Goal: Information Seeking & Learning: Learn about a topic

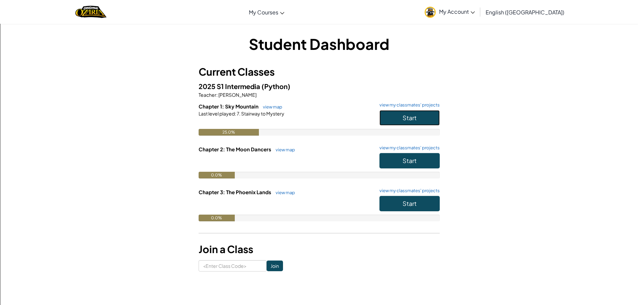
click at [394, 119] on button "Start" at bounding box center [410, 117] width 60 height 15
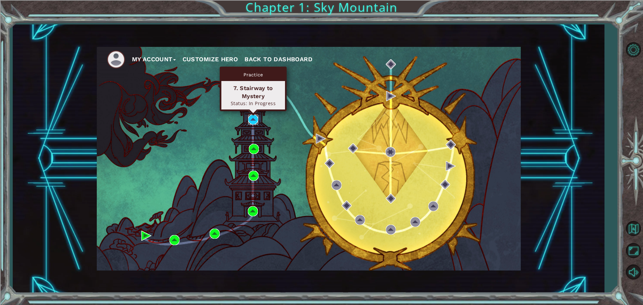
click at [251, 115] on img at bounding box center [253, 120] width 10 height 10
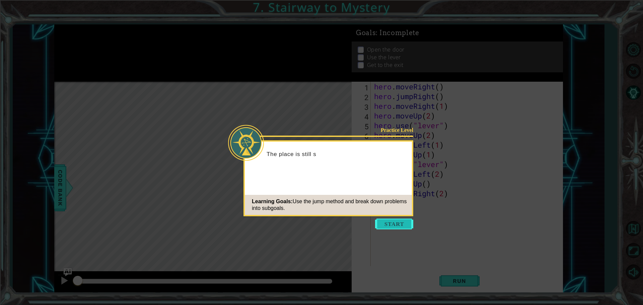
click at [393, 224] on button "Start" at bounding box center [394, 224] width 38 height 11
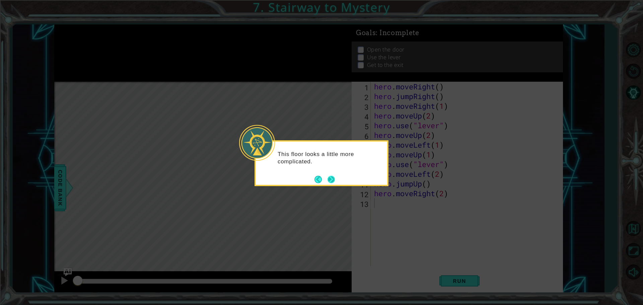
click at [328, 178] on button "Next" at bounding box center [332, 180] width 8 height 8
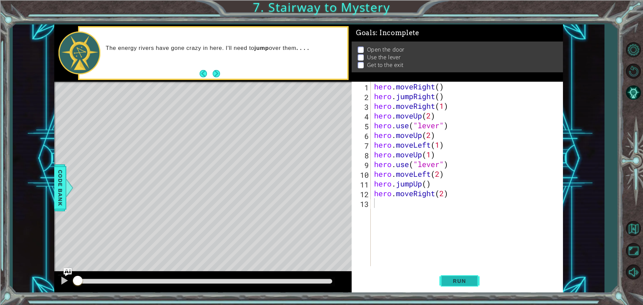
click at [458, 281] on span "Run" at bounding box center [459, 281] width 26 height 7
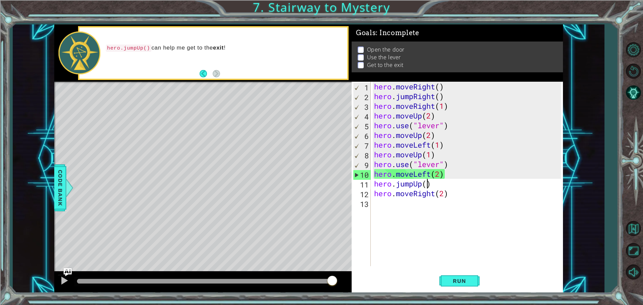
click at [426, 187] on div "hero . moveRight ( ) hero . jumpRight ( ) hero . moveRight ( 1 ) hero . moveUp …" at bounding box center [469, 184] width 192 height 204
click at [456, 275] on button "Run" at bounding box center [460, 280] width 40 height 21
click at [440, 173] on div "hero . moveRight ( ) hero . jumpRight ( ) hero . moveRight ( 1 ) hero . moveUp …" at bounding box center [469, 184] width 192 height 204
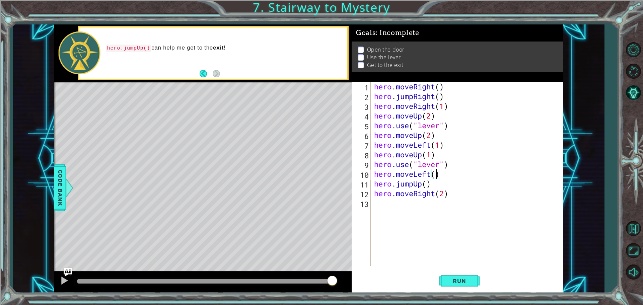
scroll to position [0, 3]
click at [455, 277] on button "Run" at bounding box center [460, 280] width 40 height 21
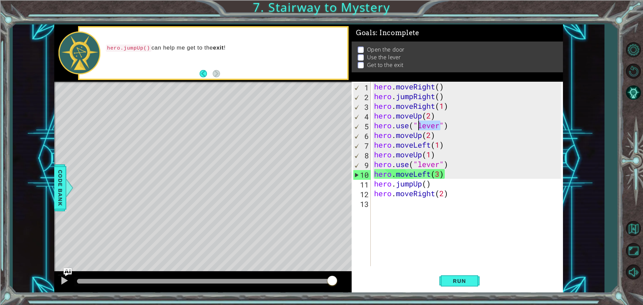
drag, startPoint x: 440, startPoint y: 125, endPoint x: 416, endPoint y: 124, distance: 23.2
click at [416, 124] on div "hero . moveRight ( ) hero . jumpRight ( ) hero . moveRight ( 1 ) hero . moveUp …" at bounding box center [469, 184] width 192 height 204
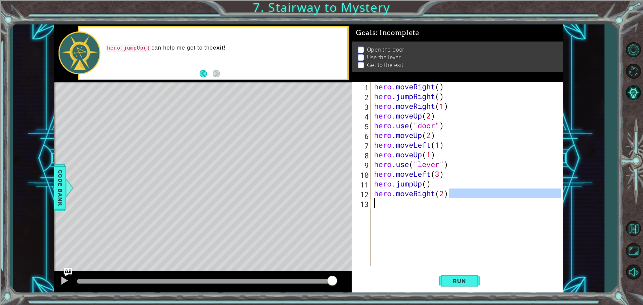
drag, startPoint x: 448, startPoint y: 194, endPoint x: 382, endPoint y: 210, distance: 68.7
click at [380, 210] on div "hero . moveRight ( ) hero . jumpRight ( ) hero . moveRight ( 1 ) hero . moveUp …" at bounding box center [469, 184] width 192 height 204
type textarea "hero.moveRight(2)"
click at [469, 286] on button "Run" at bounding box center [460, 280] width 40 height 21
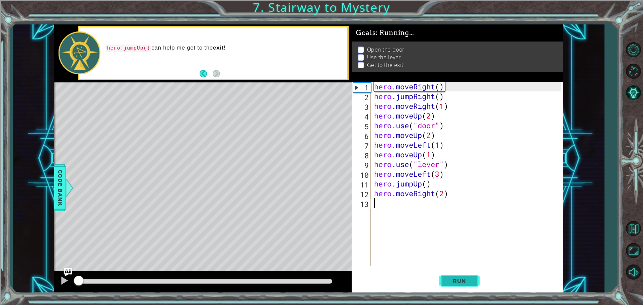
scroll to position [0, 0]
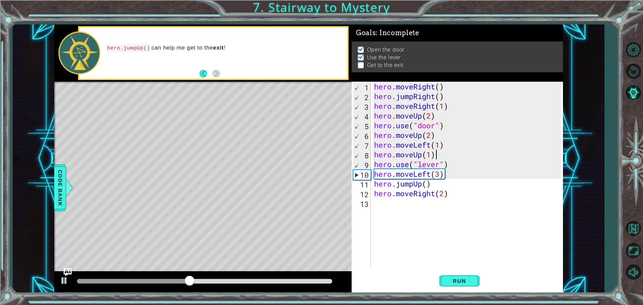
click at [445, 155] on div "hero . moveRight ( ) hero . jumpRight ( ) hero . moveRight ( 1 ) hero . moveUp …" at bounding box center [469, 184] width 192 height 204
type textarea "hero.moveUp(1)"
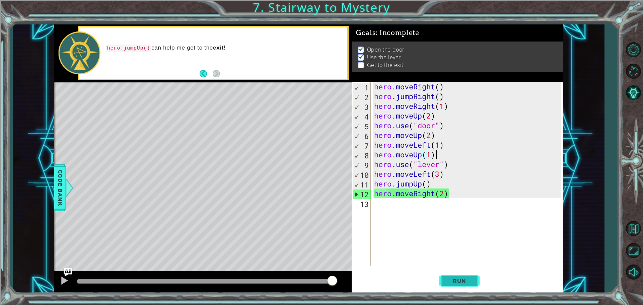
click at [443, 286] on button "Run" at bounding box center [460, 280] width 40 height 21
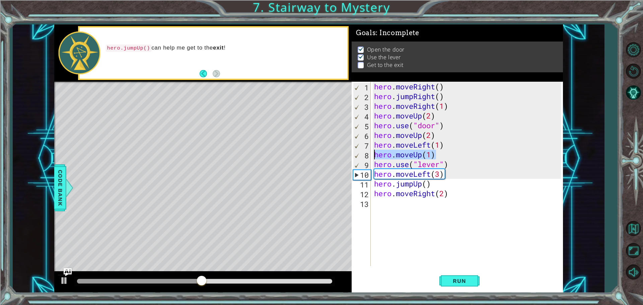
drag, startPoint x: 438, startPoint y: 154, endPoint x: 375, endPoint y: 156, distance: 63.3
click at [375, 156] on div "hero . moveRight ( ) hero . jumpRight ( ) hero . moveRight ( 1 ) hero . moveUp …" at bounding box center [469, 184] width 192 height 204
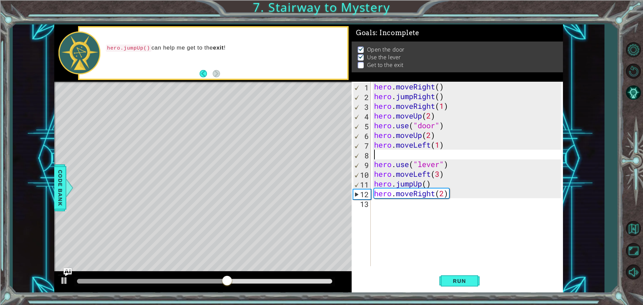
type textarea "h"
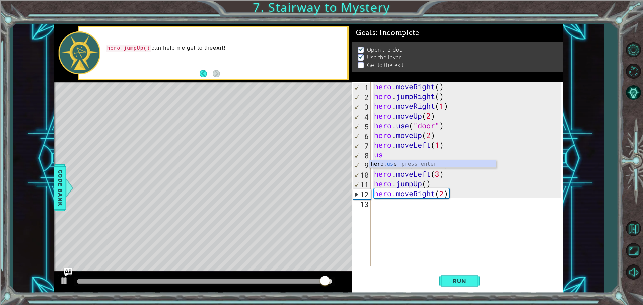
type textarea "u"
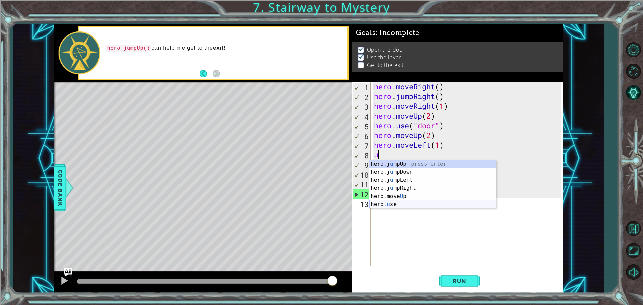
click at [395, 209] on div "hero . moveRight ( ) hero . jumpRight ( ) hero . moveRight ( 1 ) hero . moveUp …" at bounding box center [469, 184] width 192 height 204
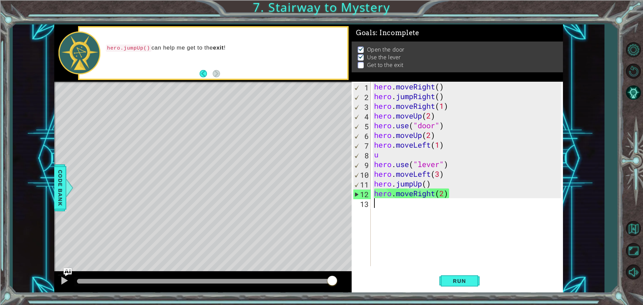
click at [380, 158] on div "hero . moveRight ( ) hero . jumpRight ( ) hero . moveRight ( 1 ) hero . moveUp …" at bounding box center [469, 184] width 192 height 204
type textarea "u"
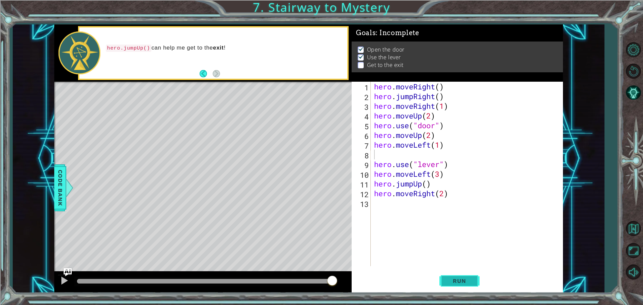
click at [451, 283] on span "Run" at bounding box center [459, 281] width 26 height 7
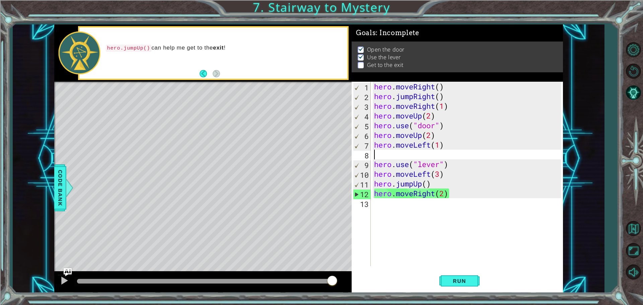
click at [443, 174] on div "hero . moveRight ( ) hero . jumpRight ( ) hero . moveRight ( 1 ) hero . moveUp …" at bounding box center [469, 184] width 192 height 204
click at [439, 175] on div "hero . moveRight ( ) hero . jumpRight ( ) hero . moveRight ( 1 ) hero . moveUp …" at bounding box center [469, 184] width 192 height 204
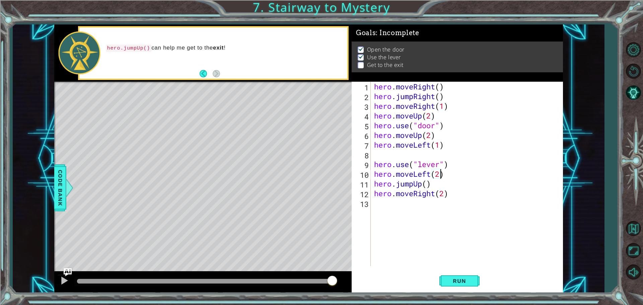
scroll to position [0, 3]
type textarea "hero.moveLeft(2)"
click at [462, 280] on span "Run" at bounding box center [459, 281] width 26 height 7
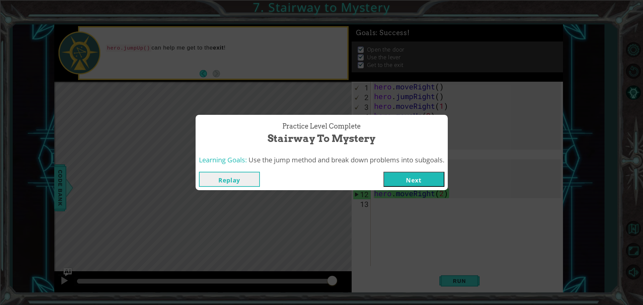
click at [416, 174] on button "Next" at bounding box center [414, 179] width 61 height 15
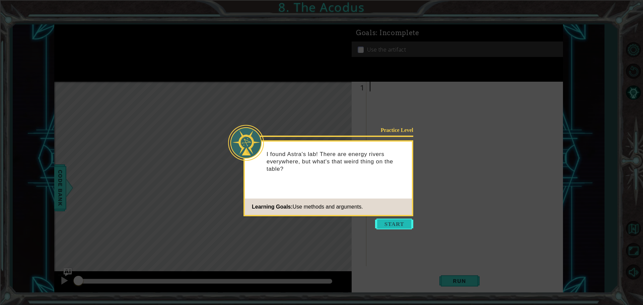
click at [396, 224] on button "Start" at bounding box center [394, 224] width 38 height 11
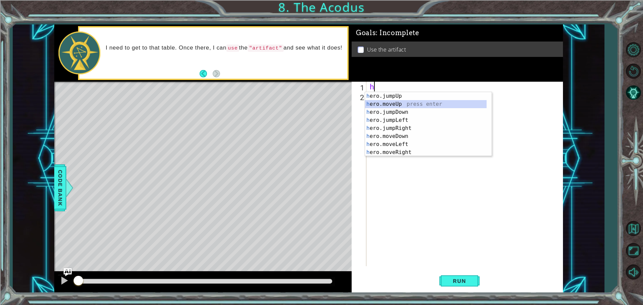
click at [378, 105] on div "h ero.jumpUp press enter h ero.moveUp press enter h ero.jumpDown press enter h …" at bounding box center [426, 132] width 122 height 80
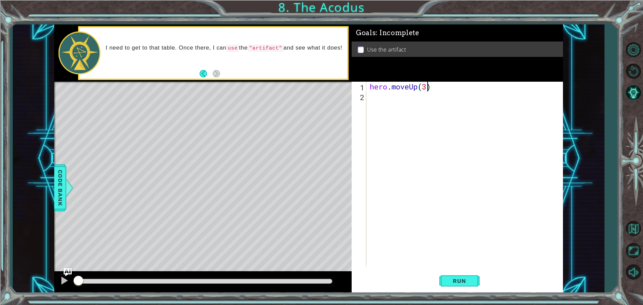
scroll to position [0, 2]
type textarea "hero.moveUp(2)"
drag, startPoint x: 377, startPoint y: 93, endPoint x: 376, endPoint y: 98, distance: 5.3
click at [376, 98] on div "hero . moveUp ( 2 )" at bounding box center [467, 184] width 196 height 204
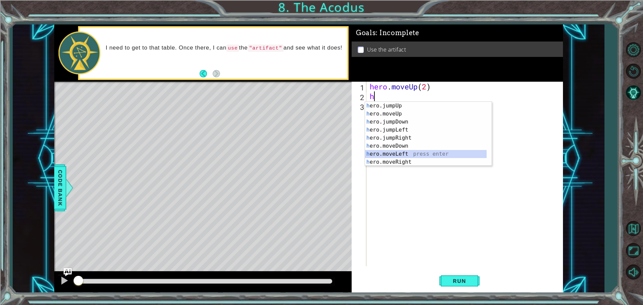
click at [396, 150] on div "h ero.jumpUp press enter h ero.moveUp press enter h ero.jumpDown press enter h …" at bounding box center [426, 142] width 122 height 80
type textarea "hero.moveLeft(1)"
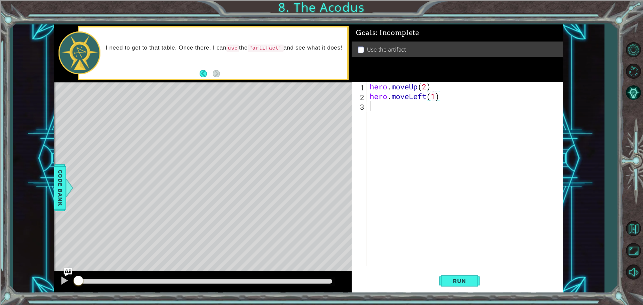
click at [384, 108] on div "hero . moveUp ( 2 ) hero . moveLeft ( 1 )" at bounding box center [467, 184] width 196 height 204
type textarea "h"
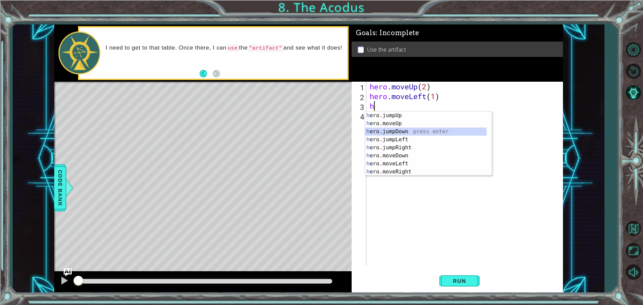
click at [384, 129] on div "h ero.jumpUp press enter h ero.moveUp press enter h ero.jumpDown press enter h …" at bounding box center [426, 152] width 122 height 80
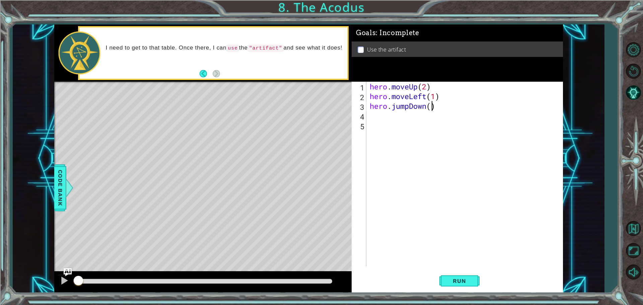
click at [432, 106] on div "hero . moveUp ( 2 ) hero . moveLeft ( 1 ) hero . jumpDown ( )" at bounding box center [467, 184] width 196 height 204
type textarea "hero.jumpDown(2)"
click at [368, 115] on div "hero.jumpDown(2) 1 2 3 4 5 hero . moveUp ( 2 ) hero . moveLeft ( 1 ) hero . jum…" at bounding box center [456, 174] width 209 height 185
click at [370, 116] on div "hero . moveUp ( 2 ) hero . moveLeft ( 1 ) hero . jumpDown ( 2 )" at bounding box center [467, 184] width 196 height 204
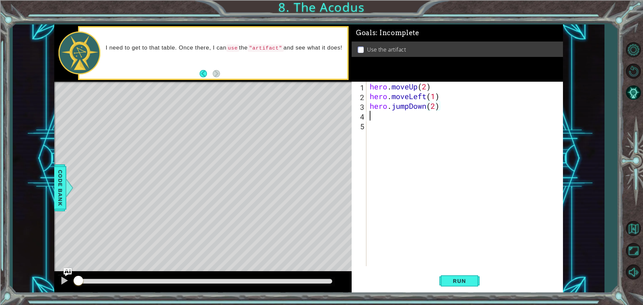
scroll to position [0, 0]
type textarea "h"
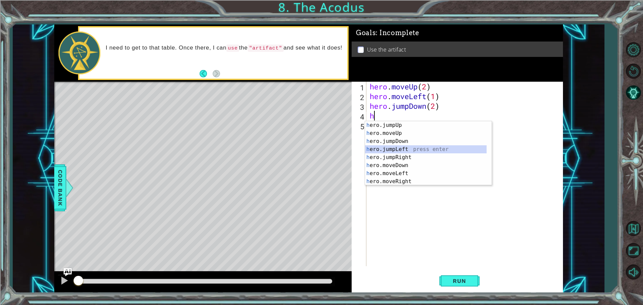
click at [450, 147] on div "h ero.jumpUp press enter h ero.moveUp press enter h ero.jumpDown press enter h …" at bounding box center [426, 161] width 122 height 80
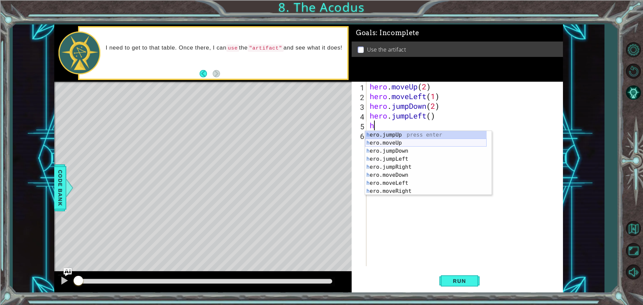
click at [389, 140] on div "h ero.jumpUp press enter h ero.moveUp press enter h ero.jumpDown press enter h …" at bounding box center [426, 171] width 122 height 80
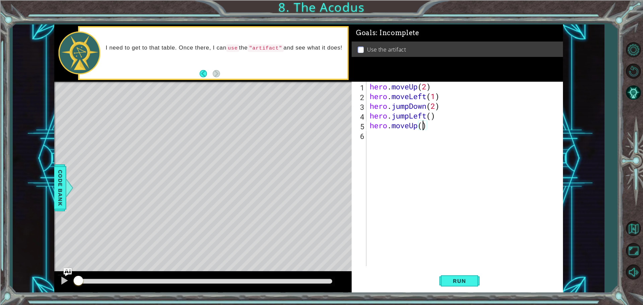
type textarea "hero.moveUp(2)"
click at [386, 136] on div "hero . moveUp ( 2 ) hero . moveLeft ( 1 ) hero . jumpDown ( 2 ) hero . jumpLeft…" at bounding box center [467, 184] width 196 height 204
type textarea "h"
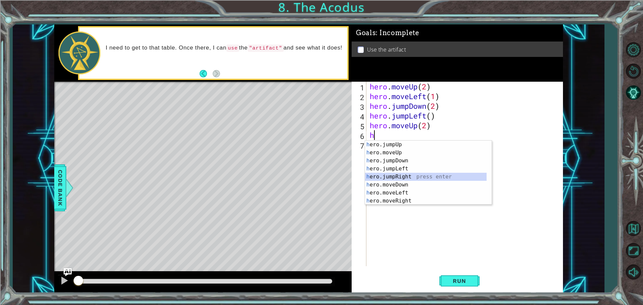
click at [396, 179] on div "h ero.jumpUp press enter h ero.moveUp press enter h ero.jumpDown press enter h …" at bounding box center [426, 181] width 122 height 80
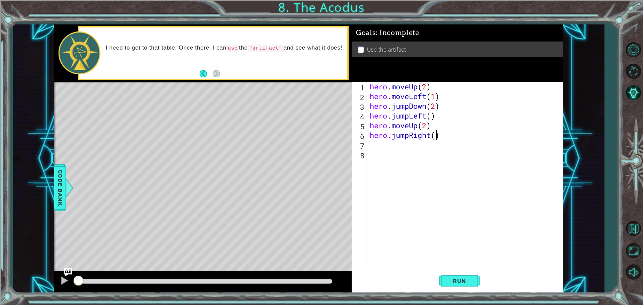
click at [436, 138] on div "hero . moveUp ( 2 ) hero . moveLeft ( 1 ) hero . jumpDown ( 2 ) hero . jumpLeft…" at bounding box center [467, 184] width 196 height 204
drag, startPoint x: 408, startPoint y: 136, endPoint x: 393, endPoint y: 133, distance: 15.4
click at [393, 133] on div "hero . moveUp ( 2 ) hero . moveLeft ( 1 ) hero . jumpDown ( 2 ) hero . jumpLeft…" at bounding box center [467, 184] width 196 height 204
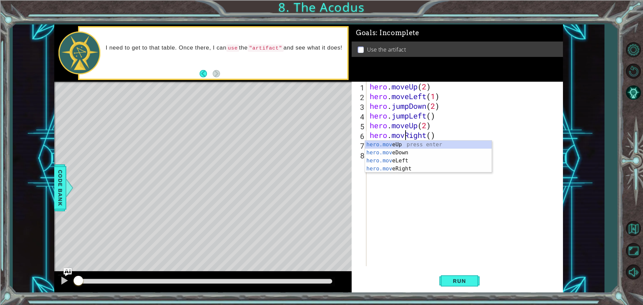
scroll to position [0, 2]
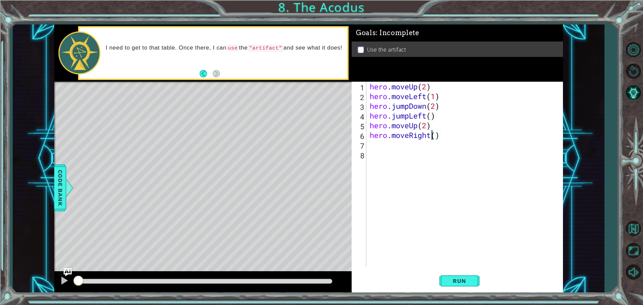
click at [434, 135] on div "hero . moveUp ( 2 ) hero . moveLeft ( 1 ) hero . jumpDown ( 2 ) hero . jumpLeft…" at bounding box center [467, 184] width 196 height 204
click at [435, 135] on div "hero . moveUp ( 2 ) hero . moveLeft ( 1 ) hero . jumpDown ( 2 ) hero . jumpLeft…" at bounding box center [467, 184] width 196 height 204
type textarea "hero.moveRight(1)"
click at [373, 142] on div "hero . moveUp ( 2 ) hero . moveLeft ( 1 ) hero . jumpDown ( 2 ) hero . jumpLeft…" at bounding box center [467, 184] width 196 height 204
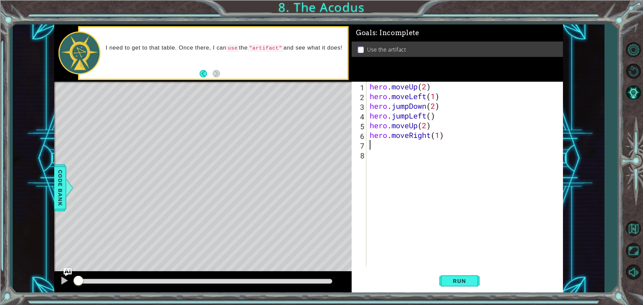
scroll to position [0, 0]
type textarea "h"
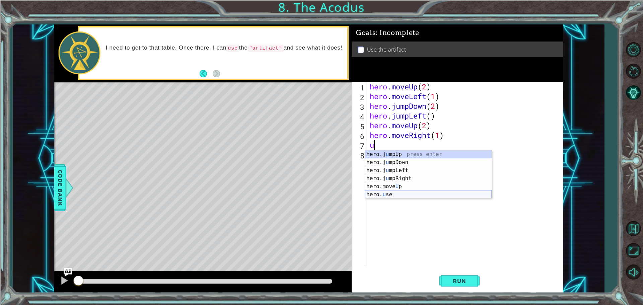
click at [395, 193] on div "hero.j u mpUp press enter hero.j u mpDown press enter hero.j u mpLeft press ent…" at bounding box center [428, 182] width 127 height 64
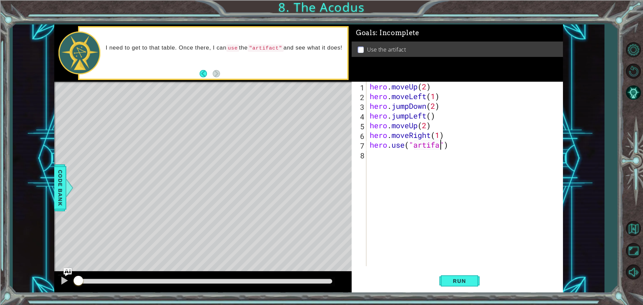
scroll to position [0, 3]
type textarea "hero.use("artifact")"
click at [459, 276] on button "Run" at bounding box center [460, 280] width 40 height 21
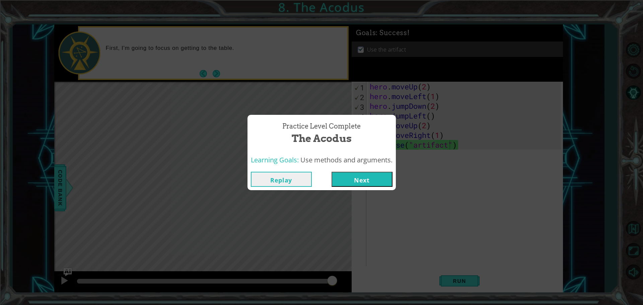
click at [351, 178] on button "Next" at bounding box center [362, 179] width 61 height 15
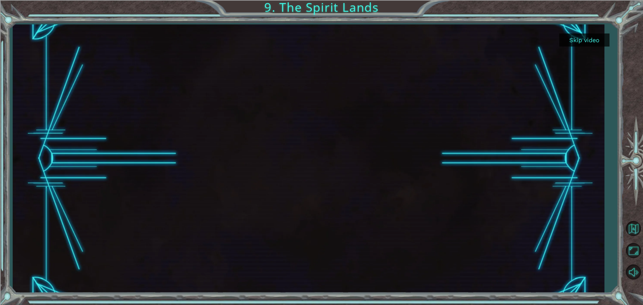
click at [584, 38] on button "Skip video" at bounding box center [584, 40] width 50 height 13
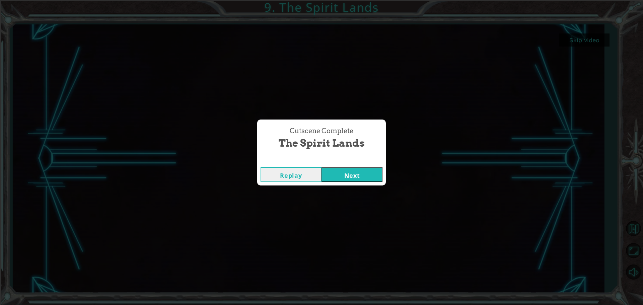
click at [346, 175] on button "Next" at bounding box center [352, 174] width 61 height 15
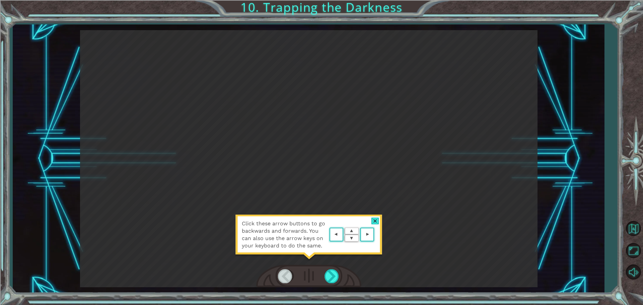
click at [376, 235] on area at bounding box center [376, 235] width 0 height 0
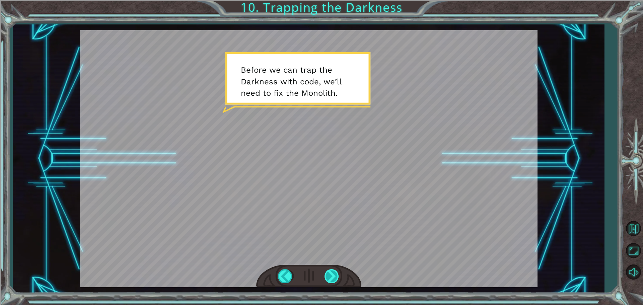
click at [331, 278] on div at bounding box center [332, 276] width 15 height 14
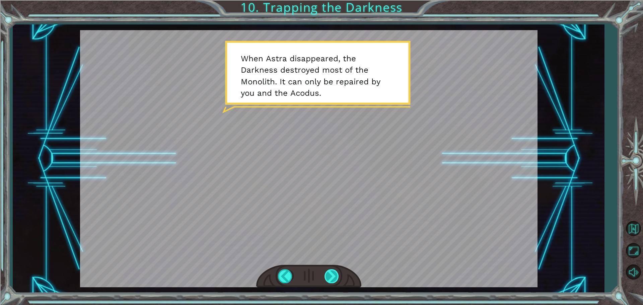
click at [334, 274] on div at bounding box center [332, 276] width 15 height 14
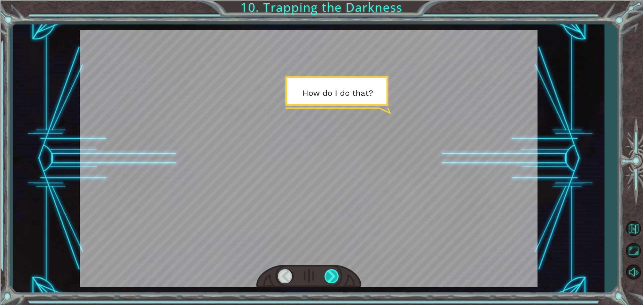
click at [334, 274] on div at bounding box center [332, 276] width 15 height 14
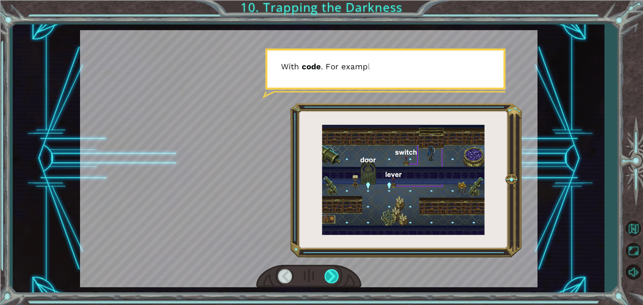
click at [334, 274] on div at bounding box center [332, 276] width 15 height 14
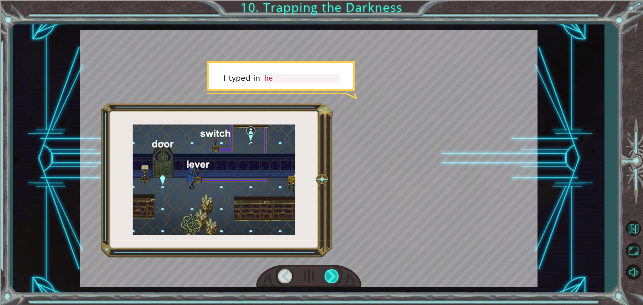
click at [334, 274] on div at bounding box center [332, 276] width 15 height 14
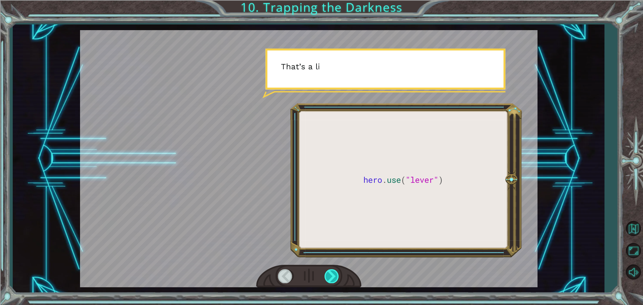
click at [334, 274] on div at bounding box center [332, 276] width 15 height 14
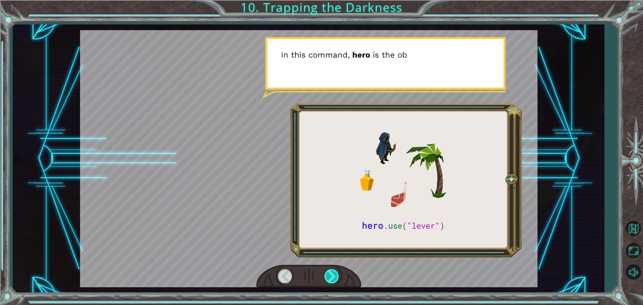
click at [334, 274] on div at bounding box center [332, 276] width 15 height 14
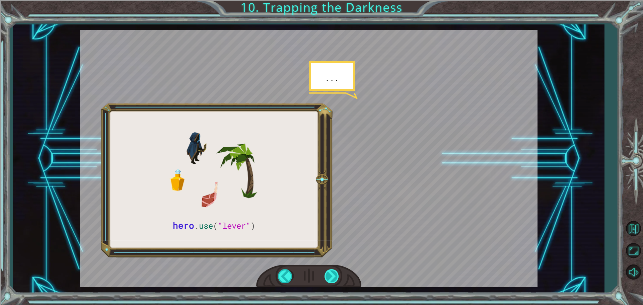
click at [334, 274] on div at bounding box center [332, 276] width 15 height 14
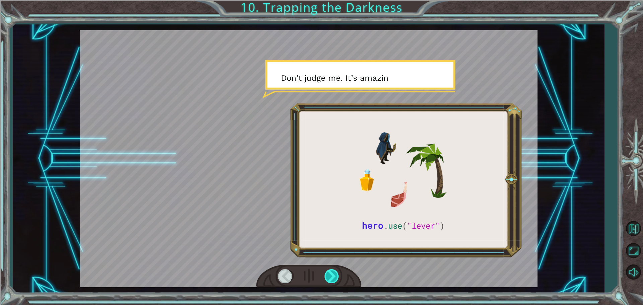
click at [334, 274] on div at bounding box center [332, 276] width 15 height 14
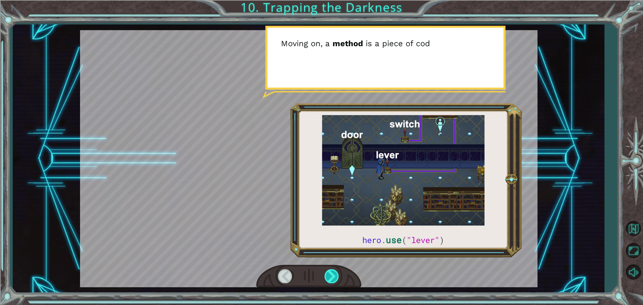
click at [334, 274] on div at bounding box center [332, 276] width 15 height 14
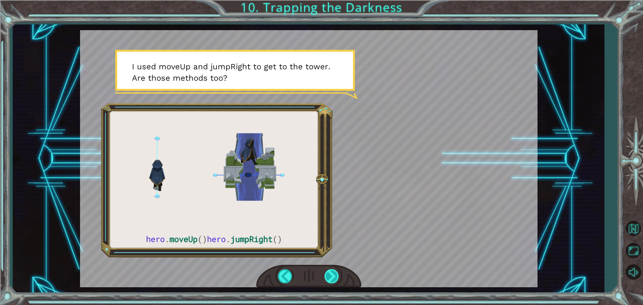
click at [333, 275] on div at bounding box center [332, 276] width 15 height 14
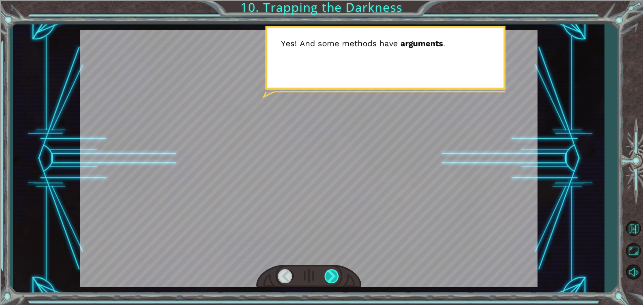
click at [333, 275] on div at bounding box center [332, 276] width 15 height 14
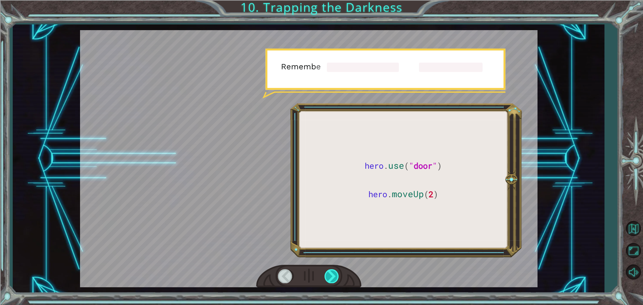
click at [333, 275] on div at bounding box center [332, 276] width 15 height 14
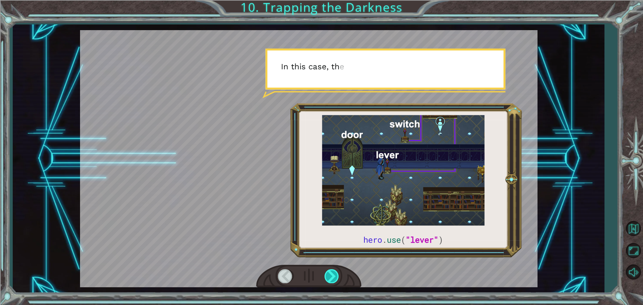
click at [333, 275] on div at bounding box center [332, 276] width 15 height 14
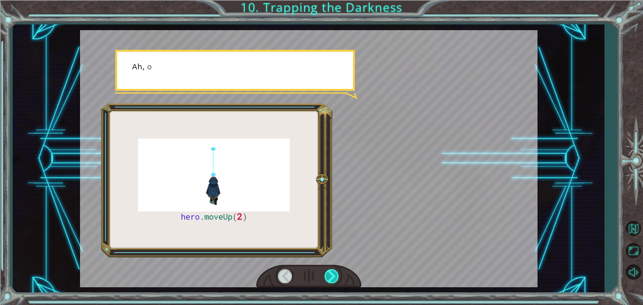
click at [333, 275] on div at bounding box center [332, 276] width 15 height 14
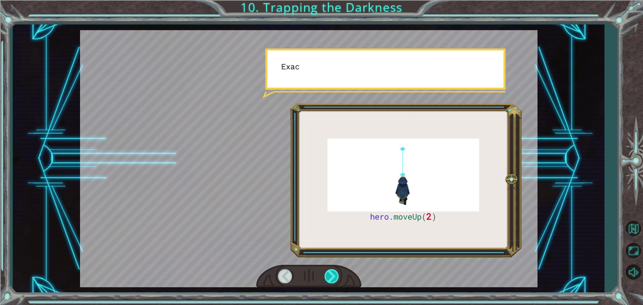
click at [333, 275] on div at bounding box center [332, 276] width 15 height 14
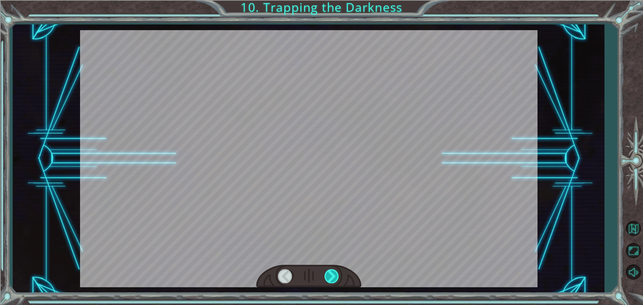
click at [333, 275] on div at bounding box center [332, 276] width 15 height 14
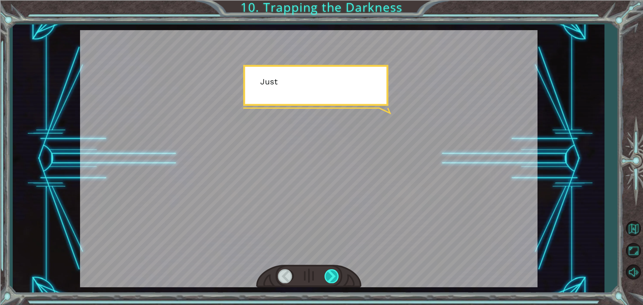
click at [333, 275] on div at bounding box center [332, 276] width 15 height 14
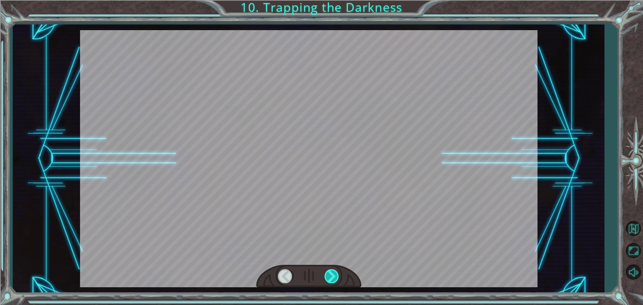
click at [333, 275] on div at bounding box center [332, 276] width 15 height 14
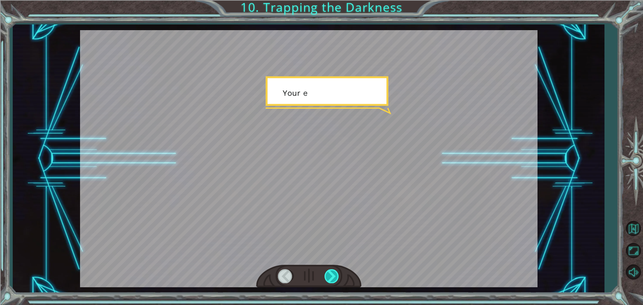
click at [333, 275] on div at bounding box center [332, 276] width 15 height 14
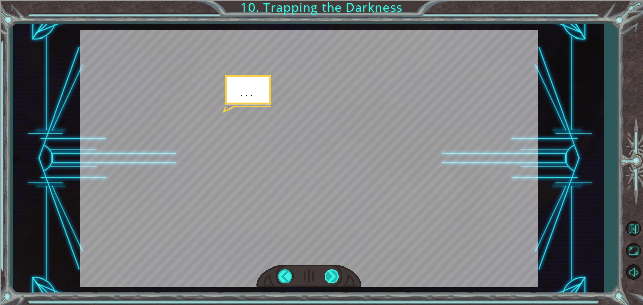
click at [333, 275] on div at bounding box center [332, 276] width 15 height 14
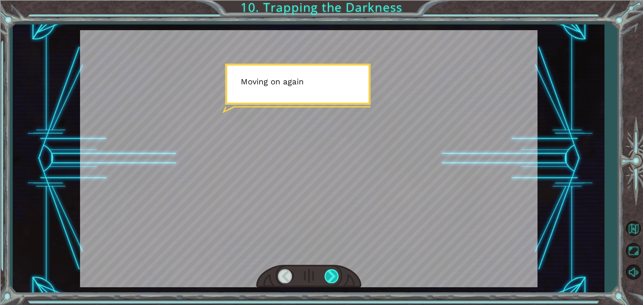
click at [333, 275] on div at bounding box center [332, 276] width 15 height 14
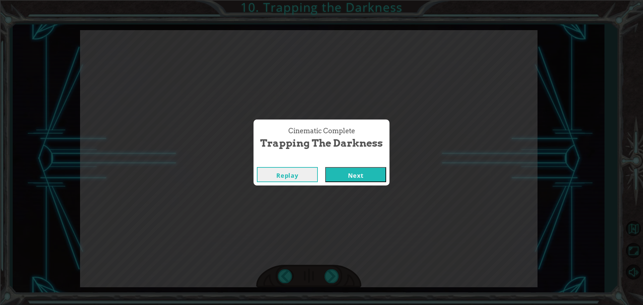
click at [350, 174] on button "Next" at bounding box center [355, 174] width 61 height 15
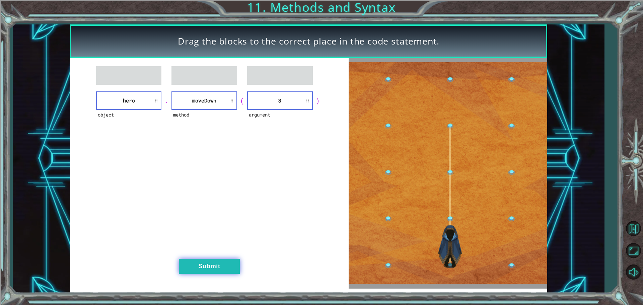
click at [206, 267] on button "Submit" at bounding box center [209, 266] width 61 height 15
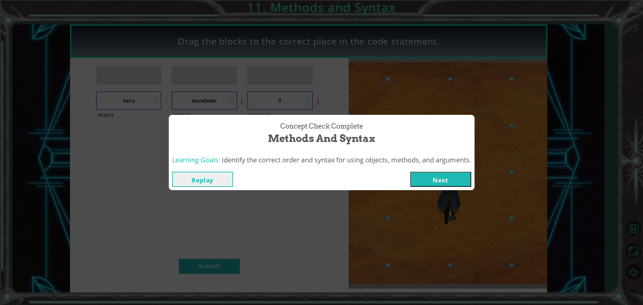
drag, startPoint x: 430, startPoint y: 178, endPoint x: 427, endPoint y: 175, distance: 4.3
click at [428, 175] on button "Next" at bounding box center [440, 179] width 61 height 15
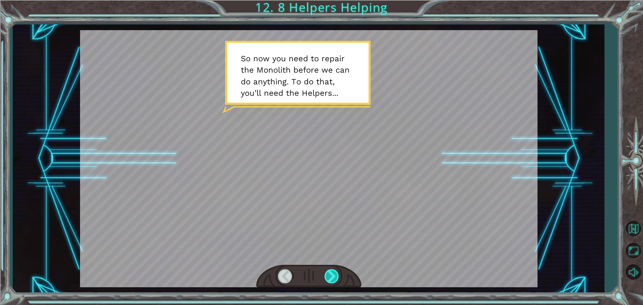
click at [339, 273] on div at bounding box center [332, 276] width 15 height 14
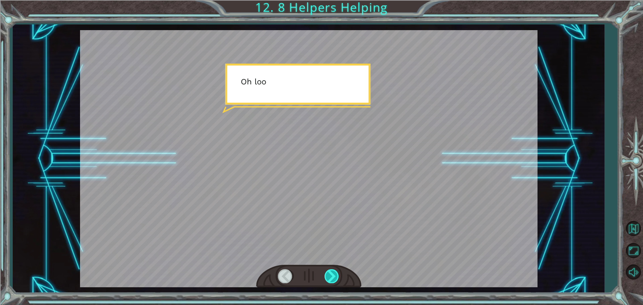
click at [339, 275] on div at bounding box center [308, 276] width 105 height 23
click at [334, 274] on div at bounding box center [332, 276] width 15 height 14
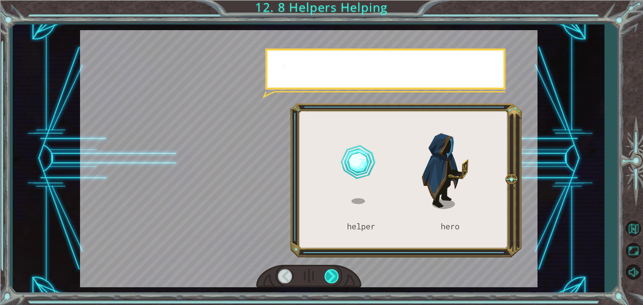
click at [334, 274] on div at bounding box center [332, 276] width 15 height 14
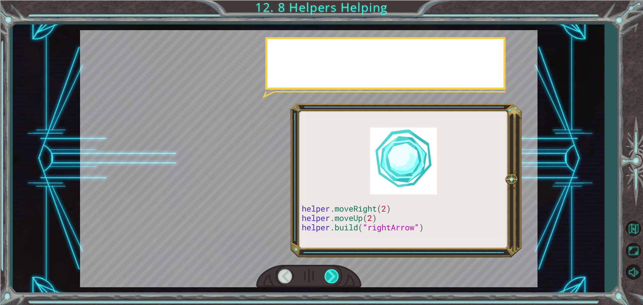
click at [334, 276] on div at bounding box center [332, 276] width 15 height 14
click at [334, 275] on div at bounding box center [332, 276] width 15 height 14
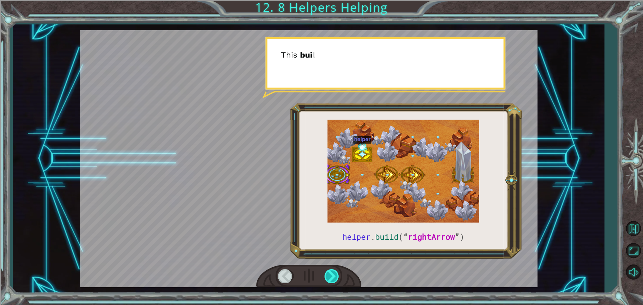
click at [334, 275] on div at bounding box center [332, 276] width 15 height 14
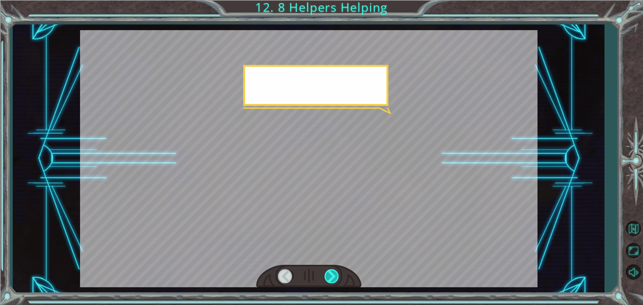
click at [334, 275] on div at bounding box center [332, 276] width 15 height 14
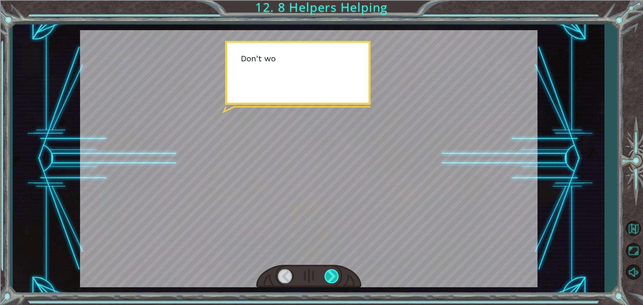
click at [333, 275] on div at bounding box center [332, 276] width 15 height 14
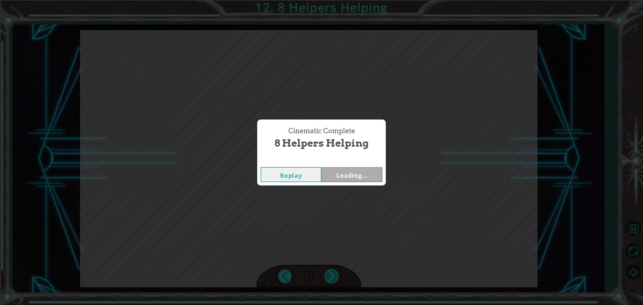
click at [333, 273] on div "Cinematic Complete 8 Helpers Helping Replay Loading..." at bounding box center [321, 152] width 643 height 305
click at [354, 177] on button "Next" at bounding box center [352, 174] width 61 height 15
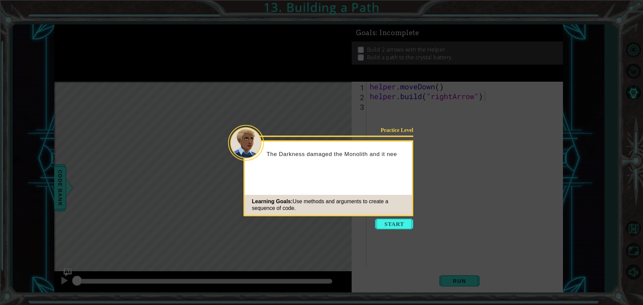
click at [380, 230] on icon at bounding box center [321, 152] width 643 height 305
click at [379, 226] on button "Start" at bounding box center [394, 224] width 38 height 11
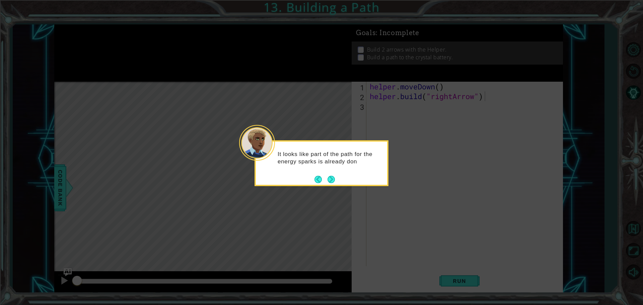
click at [337, 180] on div "It looks like part of the path for the energy sparks is already don" at bounding box center [322, 163] width 134 height 46
click at [333, 184] on button "Next" at bounding box center [331, 180] width 8 height 8
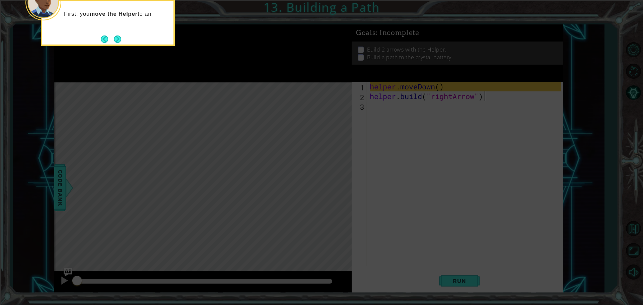
click at [333, 184] on icon at bounding box center [321, 45] width 643 height 519
click at [118, 39] on button "Next" at bounding box center [118, 39] width 8 height 8
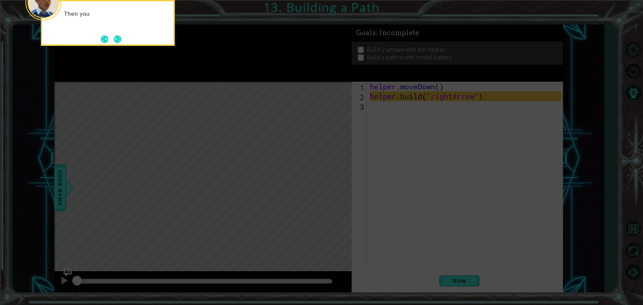
click at [118, 39] on button "Next" at bounding box center [118, 39] width 8 height 8
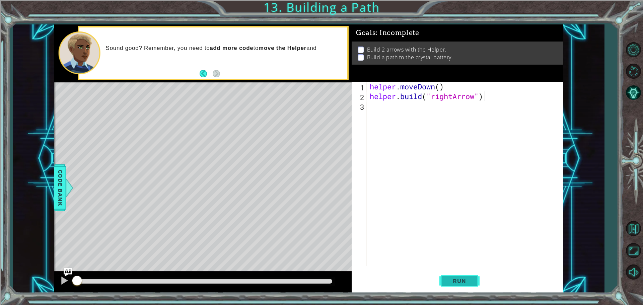
click at [453, 273] on button "Run" at bounding box center [460, 280] width 40 height 21
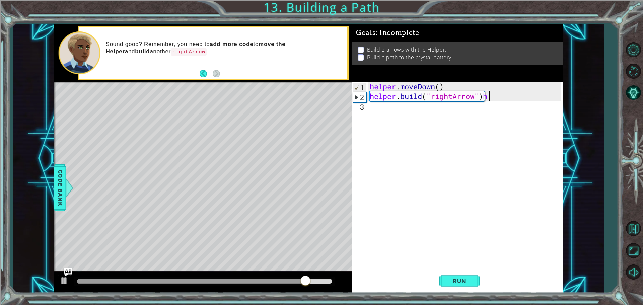
scroll to position [0, 5]
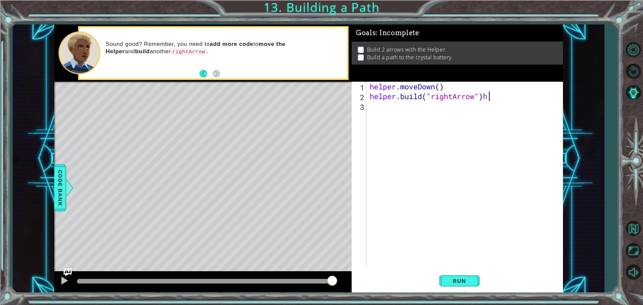
type textarea "[DOMAIN_NAME]("rightArrow")"
click at [373, 109] on div "helper . moveDown ( ) helper . build ( "rightArrow" )" at bounding box center [467, 184] width 196 height 204
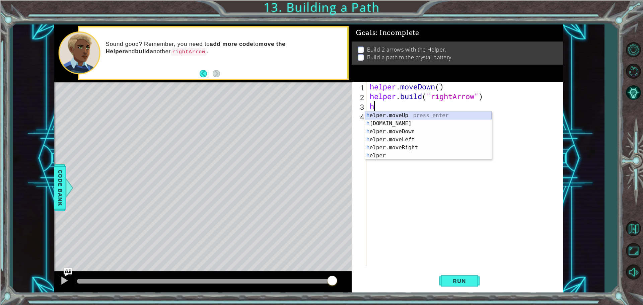
click at [387, 113] on div "h elper.moveUp press enter h [DOMAIN_NAME] press enter h elper.moveDown press e…" at bounding box center [428, 144] width 127 height 64
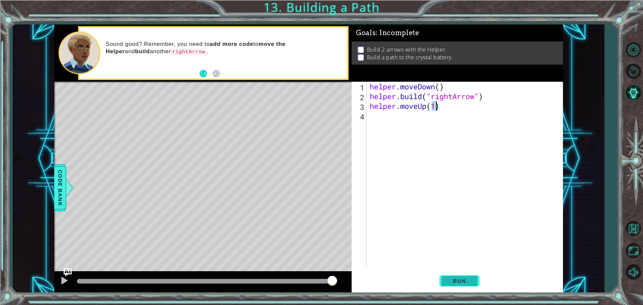
click at [447, 285] on button "Run" at bounding box center [460, 280] width 40 height 21
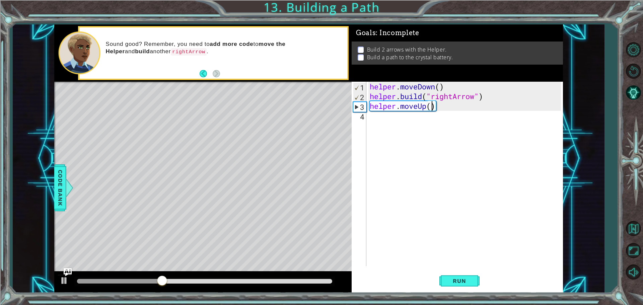
scroll to position [0, 3]
type textarea "helper.moveUp(2)"
click at [461, 282] on span "Run" at bounding box center [459, 281] width 26 height 7
click at [375, 119] on div "helper . moveDown ( ) helper . build ( "rightArrow" ) helper . moveUp ( 2 )" at bounding box center [467, 184] width 196 height 204
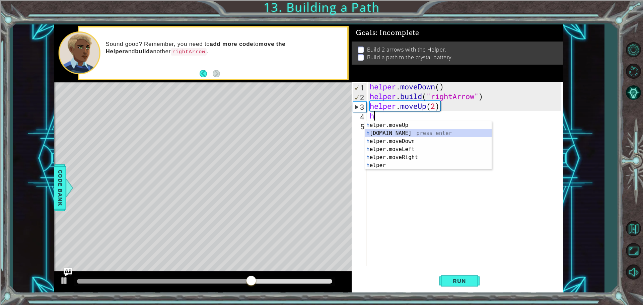
click at [393, 131] on div "h elper.moveUp press enter h [DOMAIN_NAME] press enter h elper.moveDown press e…" at bounding box center [428, 153] width 127 height 64
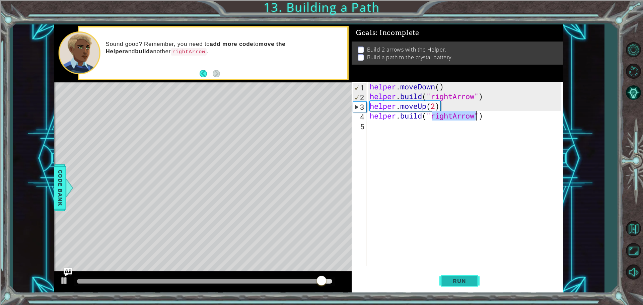
type textarea "[DOMAIN_NAME]("rightArrow")"
click at [444, 277] on button "Run" at bounding box center [460, 280] width 40 height 21
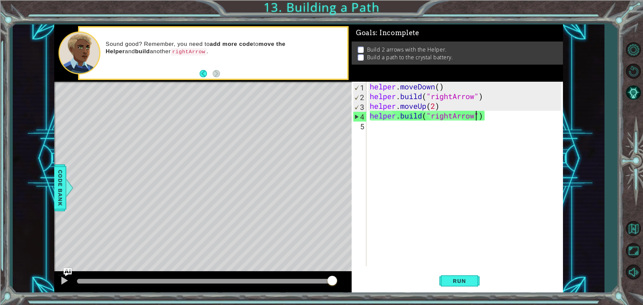
click at [373, 127] on div "helper . moveDown ( ) helper . build ( "rightArrow" ) helper . moveUp ( 2 ) hel…" at bounding box center [467, 184] width 196 height 204
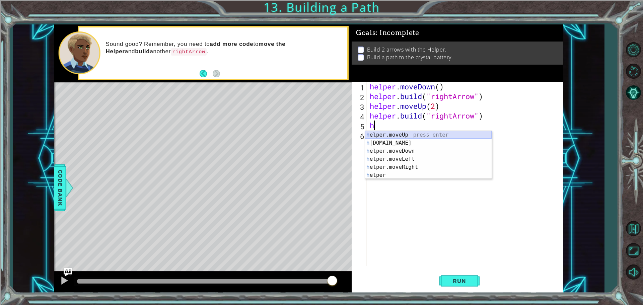
click at [446, 134] on div "h elper.moveUp press enter h [DOMAIN_NAME] press enter h elper.moveDown press e…" at bounding box center [428, 163] width 127 height 64
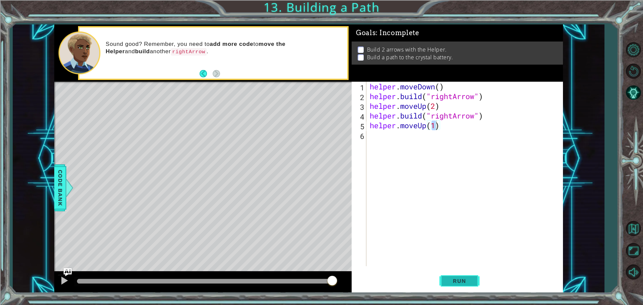
click at [469, 280] on span "Run" at bounding box center [459, 281] width 26 height 7
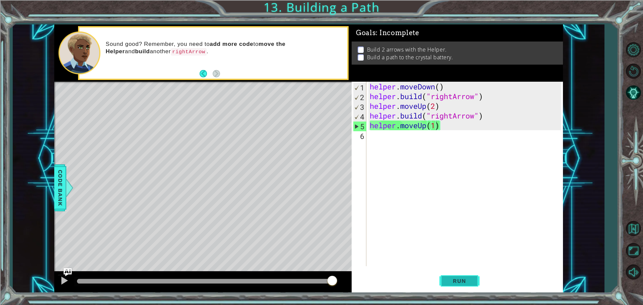
click at [452, 280] on span "Run" at bounding box center [459, 281] width 26 height 7
click at [472, 287] on button "Run" at bounding box center [460, 280] width 40 height 21
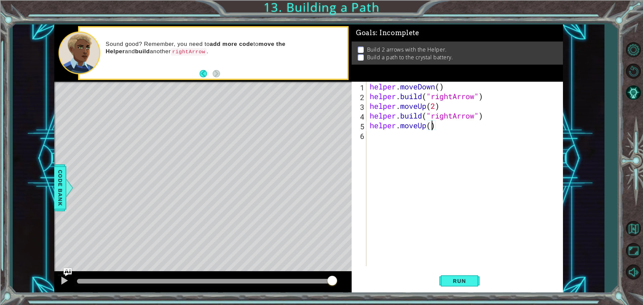
scroll to position [0, 3]
type textarea "helper.moveUp(2)"
click at [462, 278] on span "Run" at bounding box center [459, 281] width 26 height 7
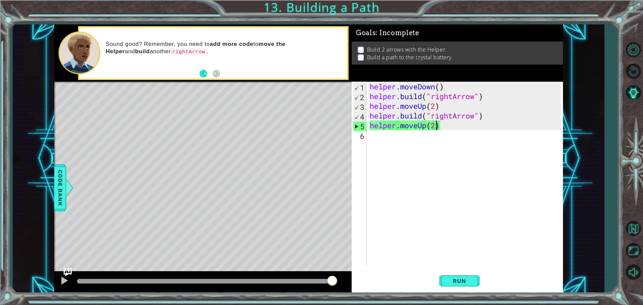
click at [436, 281] on div "Run" at bounding box center [459, 280] width 211 height 21
click at [446, 280] on button "Run" at bounding box center [460, 280] width 40 height 21
click at [470, 264] on div "helper . moveDown ( ) helper . build ( "rightArrow" ) helper . moveUp ( 2 ) hel…" at bounding box center [467, 184] width 196 height 204
click at [459, 280] on span "Run" at bounding box center [459, 281] width 26 height 7
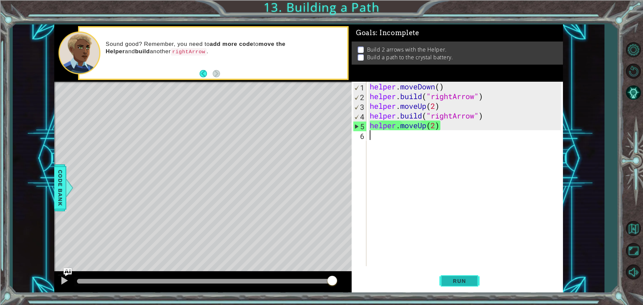
click at [452, 281] on span "Run" at bounding box center [459, 281] width 26 height 7
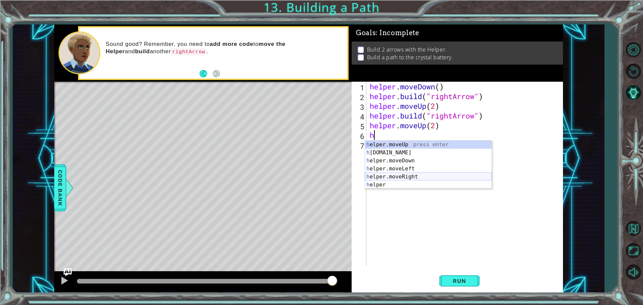
click at [428, 178] on div "h elper.moveUp press enter h [DOMAIN_NAME] press enter h elper.moveDown press e…" at bounding box center [428, 173] width 127 height 64
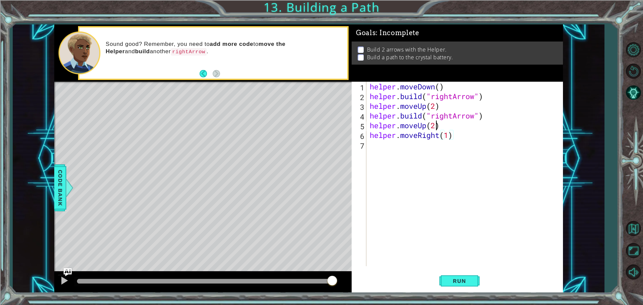
click at [436, 126] on div "helper . moveDown ( ) helper . build ( "rightArrow" ) helper . moveUp ( 2 ) hel…" at bounding box center [467, 184] width 196 height 204
type textarea "helper.moveUp(1)"
click at [446, 280] on button "Run" at bounding box center [460, 280] width 40 height 21
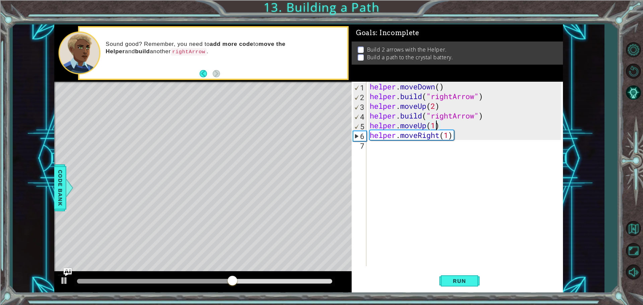
drag, startPoint x: 446, startPoint y: 280, endPoint x: 275, endPoint y: 217, distance: 181.8
click at [275, 217] on div "Level Map" at bounding box center [209, 180] width 310 height 197
click at [284, 207] on div "Level Map" at bounding box center [209, 180] width 310 height 197
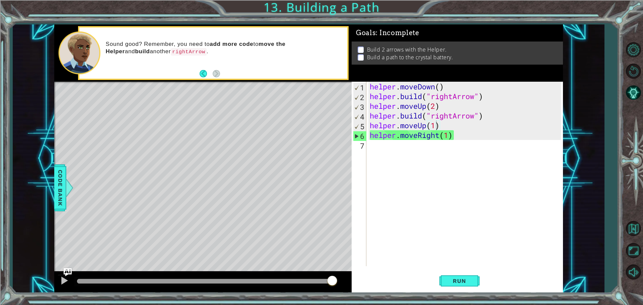
scroll to position [0, 0]
click at [372, 149] on div "helper . moveDown ( ) helper . build ( "rightArrow" ) helper . moveUp ( 2 ) hel…" at bounding box center [467, 184] width 196 height 204
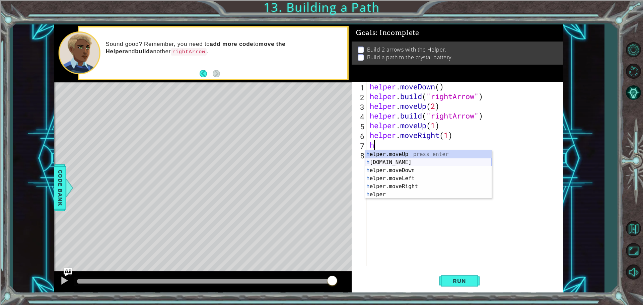
click at [380, 161] on div "h elper.moveUp press enter h [DOMAIN_NAME] press enter h elper.moveDown press e…" at bounding box center [428, 182] width 127 height 64
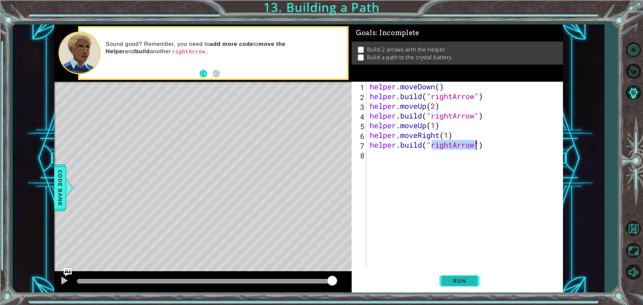
type textarea "[DOMAIN_NAME]("rightArrow")"
drag, startPoint x: 462, startPoint y: 279, endPoint x: 465, endPoint y: 239, distance: 40.6
click at [463, 256] on div "[DOMAIN_NAME]("rightArrow") 1 2 3 4 5 6 7 8 helper . moveDown ( ) helper . buil…" at bounding box center [457, 187] width 211 height 211
click at [458, 279] on span "Run" at bounding box center [459, 281] width 26 height 7
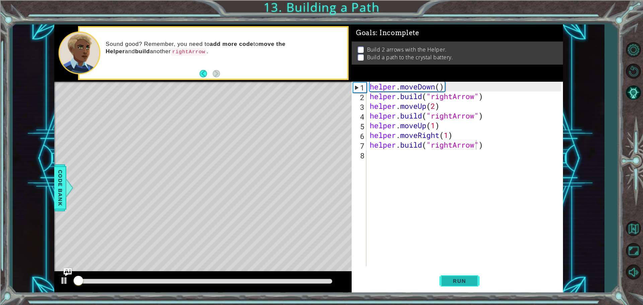
click at [455, 276] on button "Run" at bounding box center [460, 280] width 40 height 21
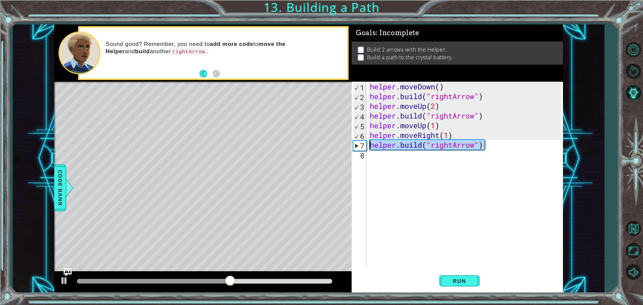
drag, startPoint x: 488, startPoint y: 141, endPoint x: 345, endPoint y: 144, distance: 143.1
click at [345, 144] on div "1 ההההההההההההההההההההההההההההההההההההההההההההההההההההההההההההההההההההההההההההה…" at bounding box center [308, 158] width 509 height 269
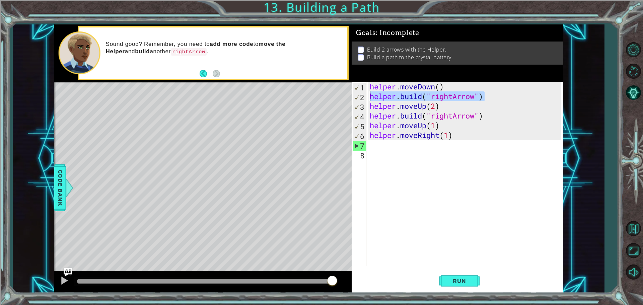
drag, startPoint x: 486, startPoint y: 95, endPoint x: 343, endPoint y: 96, distance: 143.7
click at [343, 96] on div "1 ההההההההההההההההההההההההההההההההההההההההההההההההההההההההההההההההההההההההההההה…" at bounding box center [308, 158] width 509 height 269
type textarea "[DOMAIN_NAME]("rightArrow")"
drag, startPoint x: 530, startPoint y: 165, endPoint x: 520, endPoint y: 175, distance: 14.0
click at [521, 175] on div "helper . moveDown ( ) helper . build ( "rightArrow" ) helper . moveUp ( 2 ) hel…" at bounding box center [467, 184] width 196 height 204
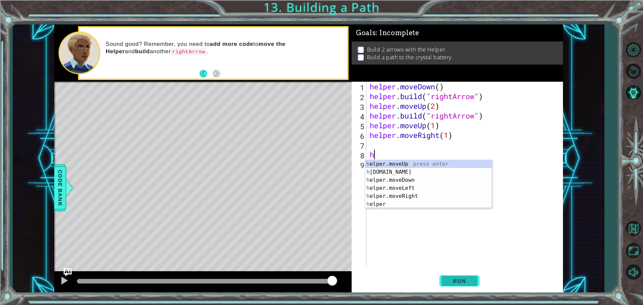
type textarea "h"
click at [479, 274] on button "Run" at bounding box center [460, 280] width 40 height 21
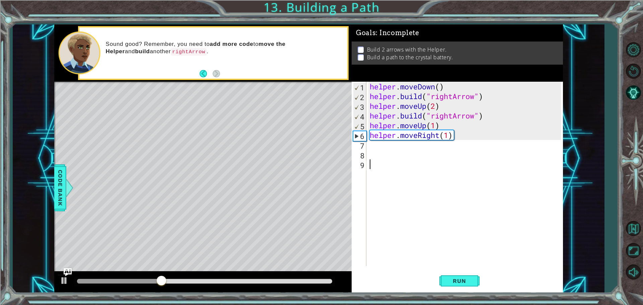
drag, startPoint x: 361, startPoint y: 171, endPoint x: 361, endPoint y: 163, distance: 8.0
drag, startPoint x: 357, startPoint y: 164, endPoint x: 363, endPoint y: 163, distance: 5.4
click at [363, 163] on div "9" at bounding box center [359, 165] width 13 height 10
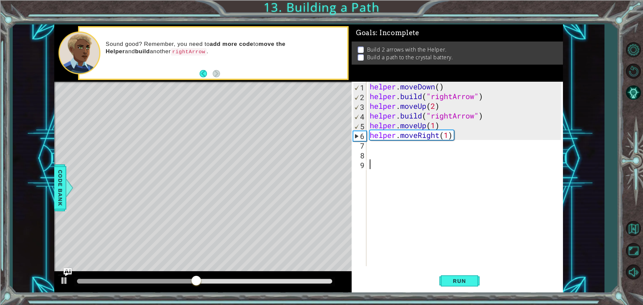
click at [363, 163] on div "9" at bounding box center [359, 165] width 13 height 10
